Goal: Task Accomplishment & Management: Manage account settings

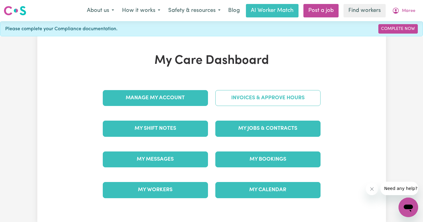
click at [304, 94] on link "Invoices & Approve Hours" at bounding box center [267, 98] width 105 height 16
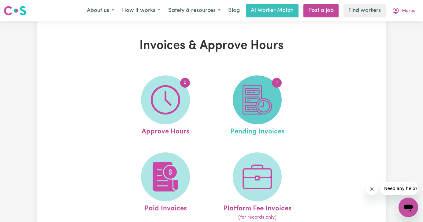
click at [252, 105] on img at bounding box center [256, 99] width 29 height 29
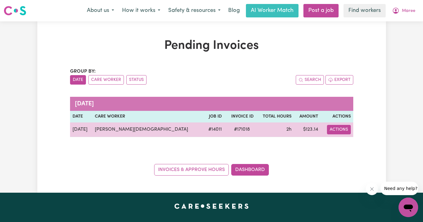
click at [338, 126] on button "Actions" at bounding box center [339, 129] width 24 height 9
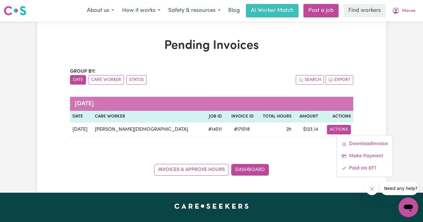
click at [303, 154] on div "Group by: Date Care Worker Status Search Export [DATE] Date Care Worker Job ID …" at bounding box center [211, 122] width 283 height 108
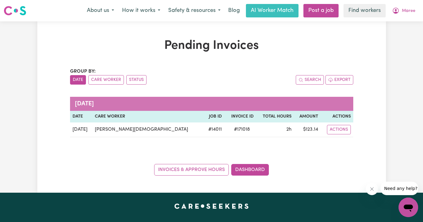
click at [292, 57] on div "Pending Invoices Group by: Date Care Worker Status Search Export [DATE] Date Ca…" at bounding box center [211, 107] width 290 height 137
click at [401, 87] on div "Pending Invoices Group by: Date Care Worker Status Search Export [DATE] Date Ca…" at bounding box center [211, 106] width 423 height 171
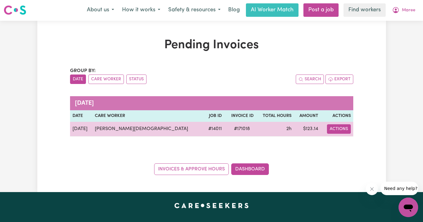
click at [335, 131] on button "Actions" at bounding box center [339, 128] width 24 height 9
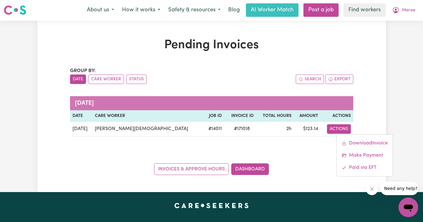
click at [303, 140] on div "Group by: Date Care Worker Status Search Export [DATE] Date Care Worker Job ID …" at bounding box center [211, 121] width 283 height 108
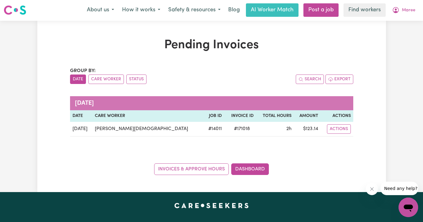
click at [78, 23] on div "Pending Invoices Group by: Date Care Worker Status Search Export [DATE] Date Ca…" at bounding box center [211, 106] width 348 height 171
click at [145, 147] on div "Group by: Date Care Worker Status Search Export [DATE] Date Care Worker Job ID …" at bounding box center [211, 121] width 283 height 108
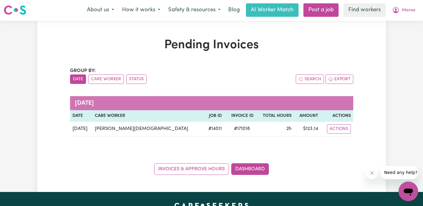
click at [327, 124] on button "Actions" at bounding box center [339, 128] width 24 height 9
click at [172, 44] on h1 "Pending Invoices" at bounding box center [211, 45] width 283 height 15
click at [339, 129] on button "Actions" at bounding box center [339, 128] width 24 height 9
